Goal: Information Seeking & Learning: Learn about a topic

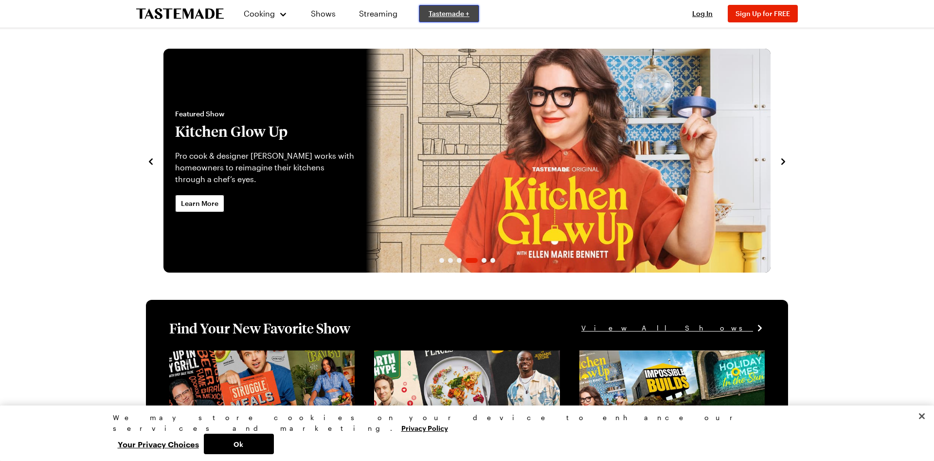
click at [441, 11] on span "Tastemade +" at bounding box center [448, 14] width 41 height 10
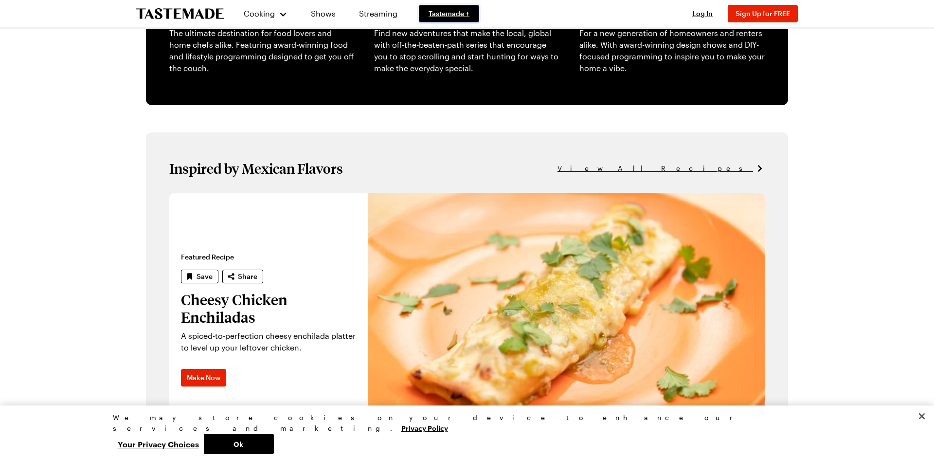
scroll to position [446, 0]
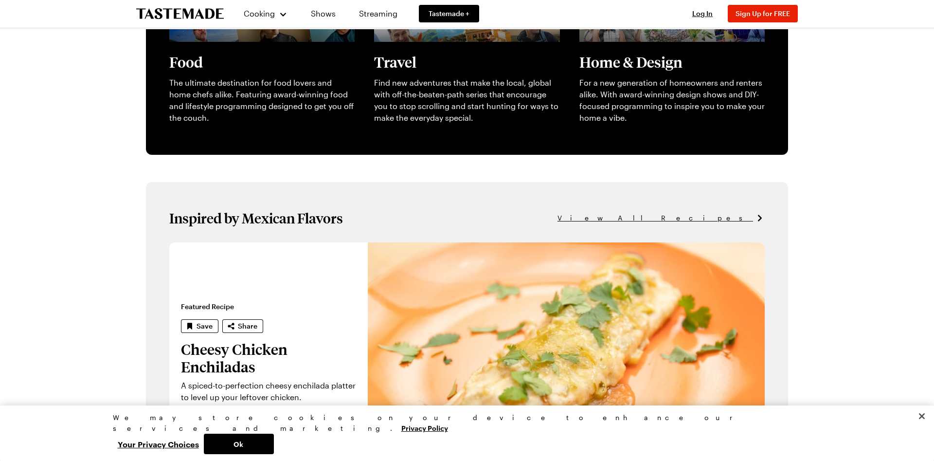
click at [745, 218] on span "View All Recipes" at bounding box center [655, 218] width 196 height 11
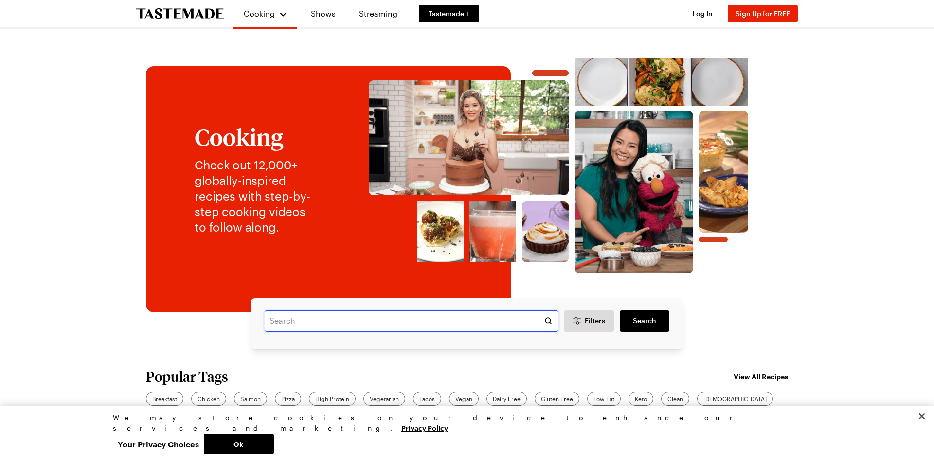
click at [282, 322] on input "text" at bounding box center [412, 320] width 294 height 21
type input "deep fried crabcakes"
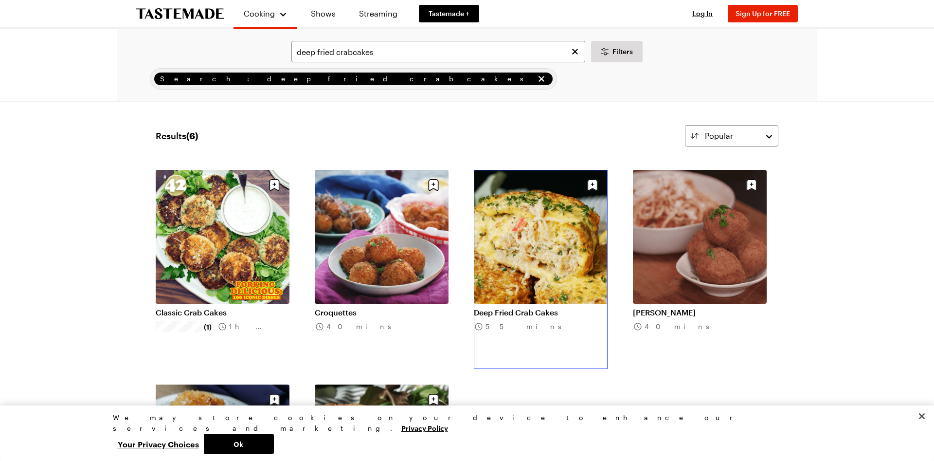
click at [496, 307] on link "Deep Fried Crab Cakes" at bounding box center [541, 312] width 134 height 10
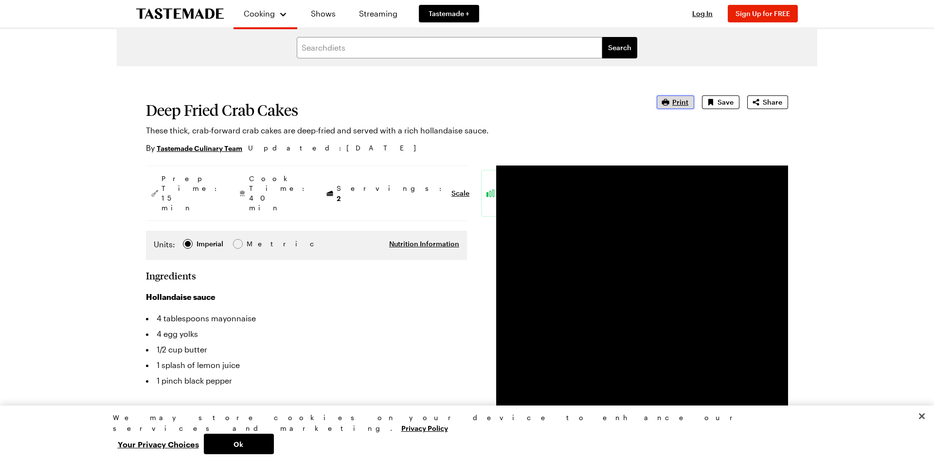
click at [678, 105] on span "Print" at bounding box center [680, 102] width 16 height 10
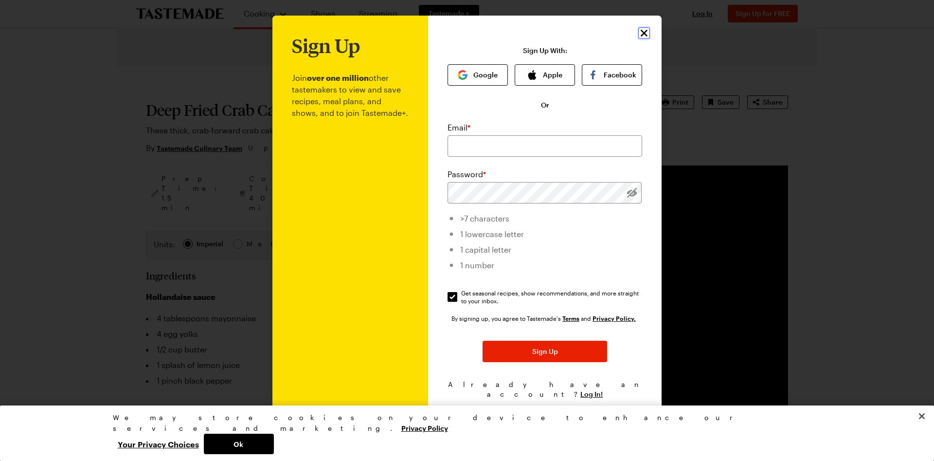
click at [642, 36] on icon "Close" at bounding box center [644, 33] width 12 height 12
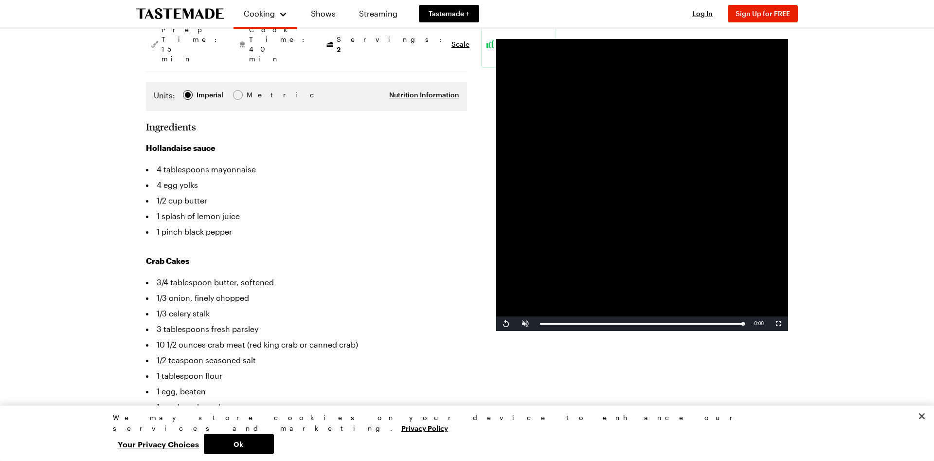
scroll to position [198, 0]
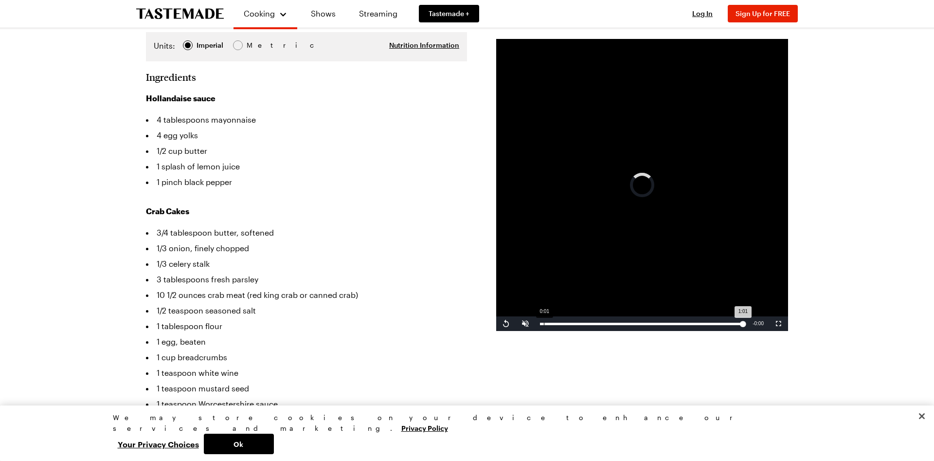
click at [544, 324] on div "Loaded : 100.00% 0:01 1:01" at bounding box center [641, 323] width 203 height 2
click at [506, 323] on span "Video Player" at bounding box center [505, 323] width 19 height 0
